Goal: Task Accomplishment & Management: Use online tool/utility

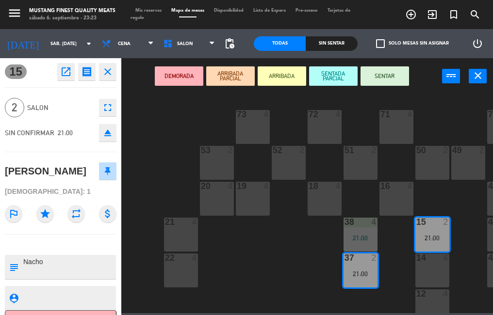
scroll to position [32, 0]
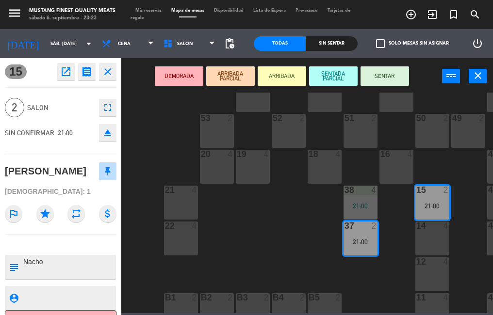
click at [258, 234] on div "73 4 72 4 71 4 69 8 70 4 80 8 50 2 53 2 52 2 51 2 49 2 68 6 81 8 18 4 16 4 19 4…" at bounding box center [309, 203] width 367 height 221
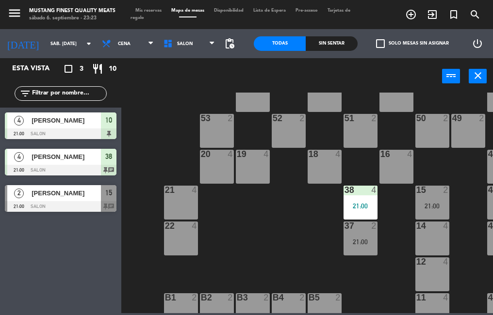
click at [65, 203] on div at bounding box center [61, 206] width 112 height 11
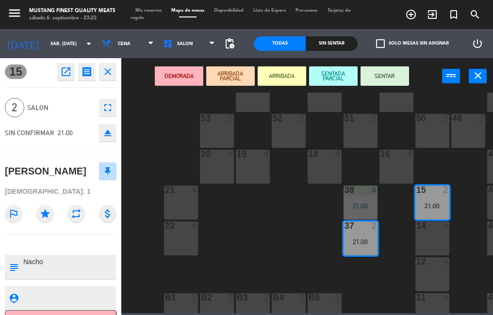
click at [389, 74] on button "SENTAR" at bounding box center [385, 75] width 49 height 19
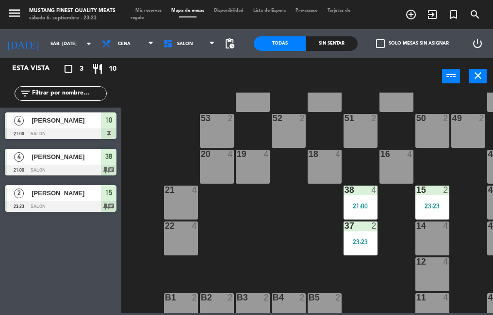
click at [69, 199] on div "[PERSON_NAME]" at bounding box center [66, 193] width 70 height 16
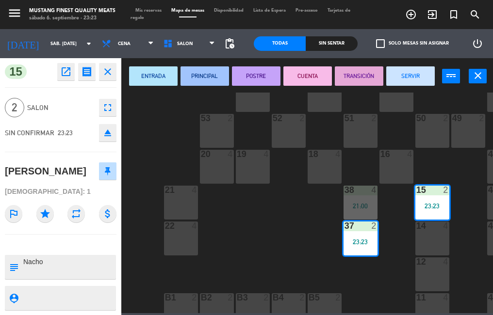
click at [414, 77] on button "SERVIR" at bounding box center [410, 75] width 49 height 19
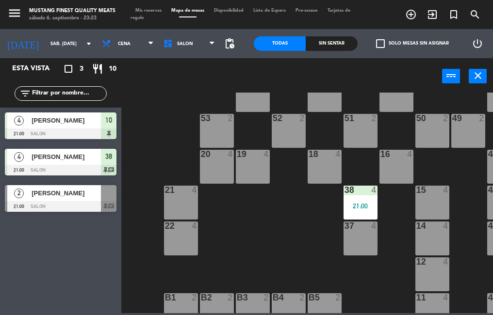
scroll to position [0, 0]
click at [83, 160] on span "[PERSON_NAME]" at bounding box center [66, 157] width 69 height 10
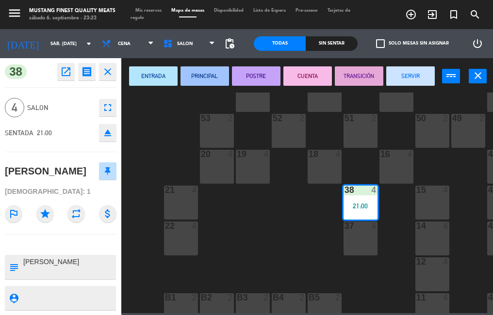
click at [399, 77] on button "SERVIR" at bounding box center [410, 75] width 49 height 19
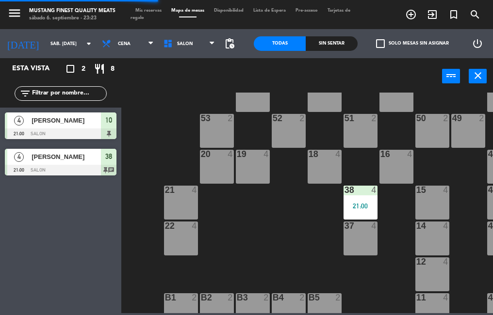
click at [93, 128] on div "[PERSON_NAME]" at bounding box center [66, 121] width 70 height 16
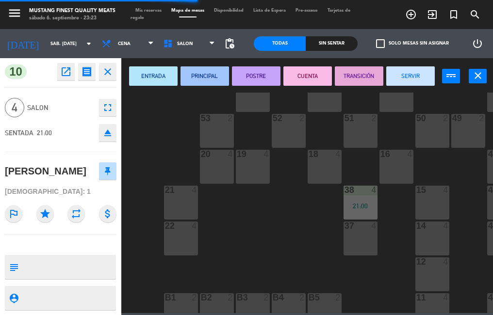
click at [405, 76] on button "SERVIR" at bounding box center [410, 75] width 49 height 19
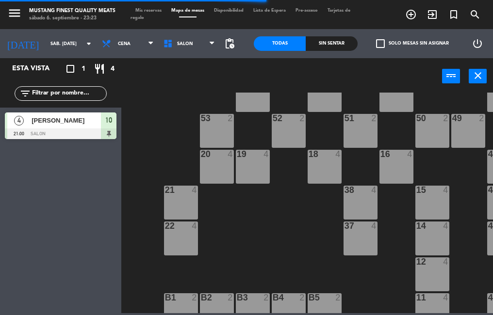
click at [97, 127] on div "[PERSON_NAME]" at bounding box center [66, 121] width 70 height 16
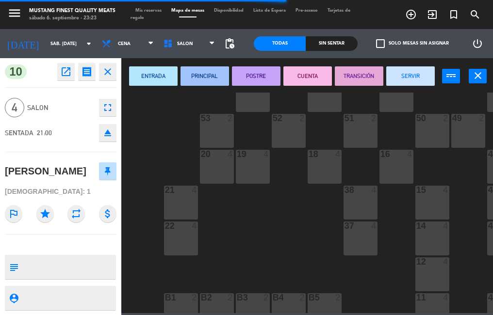
click at [405, 78] on button "SERVIR" at bounding box center [410, 75] width 49 height 19
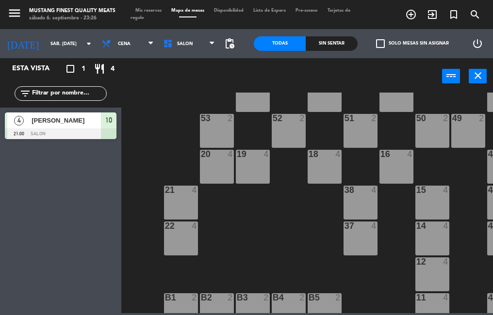
click at [91, 118] on span "[PERSON_NAME]" at bounding box center [66, 121] width 69 height 10
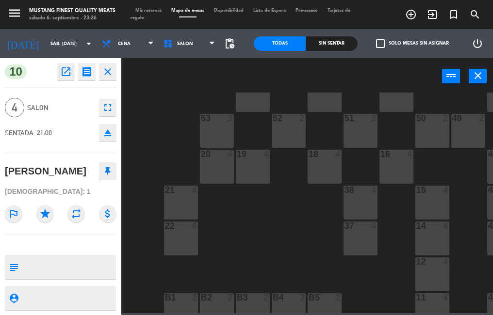
click at [280, 225] on div "73 4 72 4 71 4 69 8 70 4 80 8 50 2 53 2 52 2 51 2 49 2 68 6 81 8 18 4 16 4 19 4…" at bounding box center [309, 203] width 367 height 221
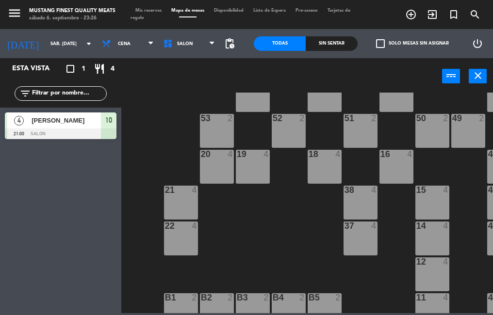
click at [93, 122] on span "[PERSON_NAME]" at bounding box center [66, 121] width 69 height 10
click at [278, 237] on div "73 4 72 4 71 4 69 8 70 4 80 8 50 2 53 2 52 2 51 2 49 2 68 6 81 8 18 4 16 4 19 4…" at bounding box center [309, 203] width 367 height 221
click at [87, 128] on div "[PERSON_NAME]" at bounding box center [66, 121] width 70 height 16
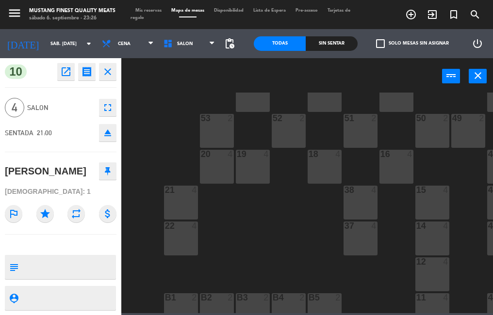
click at [227, 233] on div "73 4 72 4 71 4 69 8 70 4 80 8 50 2 53 2 52 2 51 2 49 2 68 6 81 8 18 4 16 4 19 4…" at bounding box center [309, 203] width 367 height 221
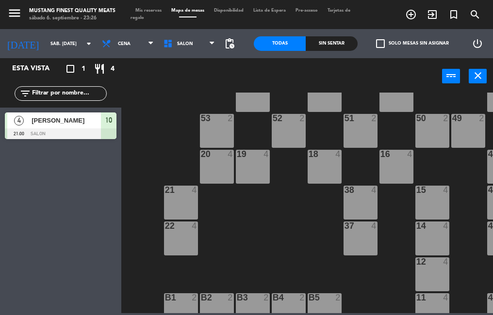
click at [77, 126] on div "[PERSON_NAME]" at bounding box center [66, 121] width 70 height 16
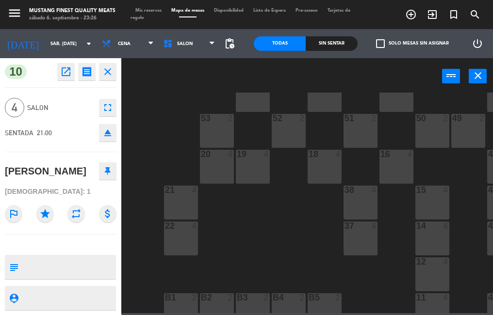
click at [114, 71] on button "close" at bounding box center [107, 71] width 17 height 17
